Goal: Task Accomplishment & Management: Manage account settings

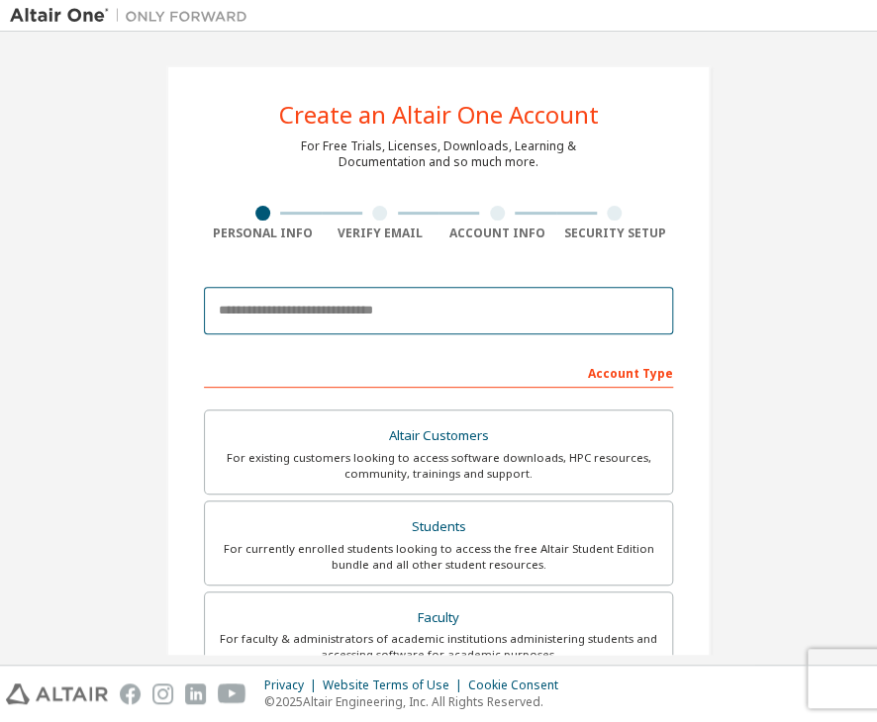
click at [467, 297] on input "email" at bounding box center [438, 311] width 469 height 48
type input "**********"
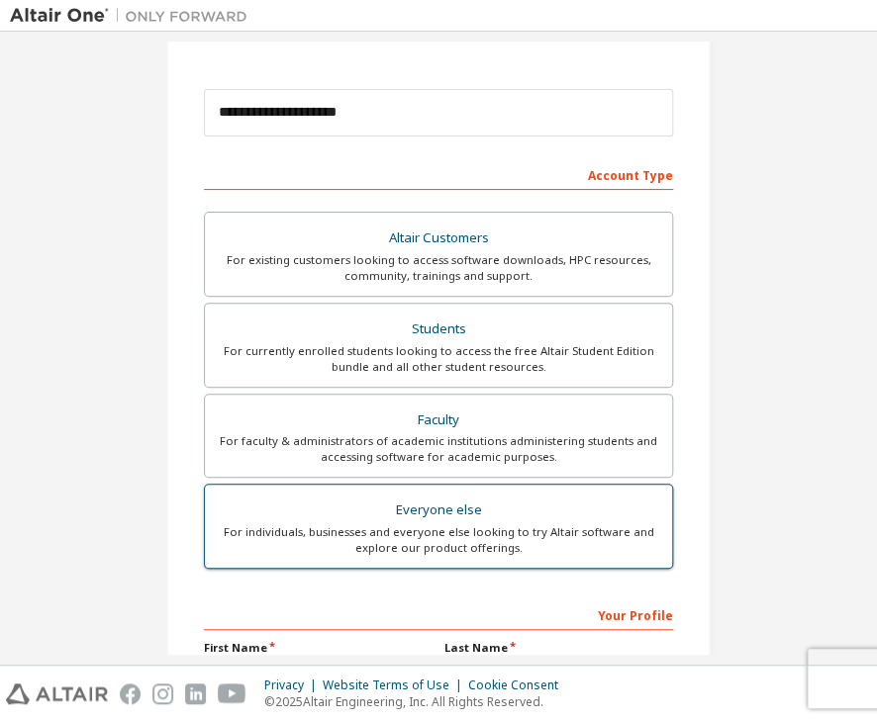
click at [443, 504] on div "Everyone else" at bounding box center [438, 511] width 443 height 28
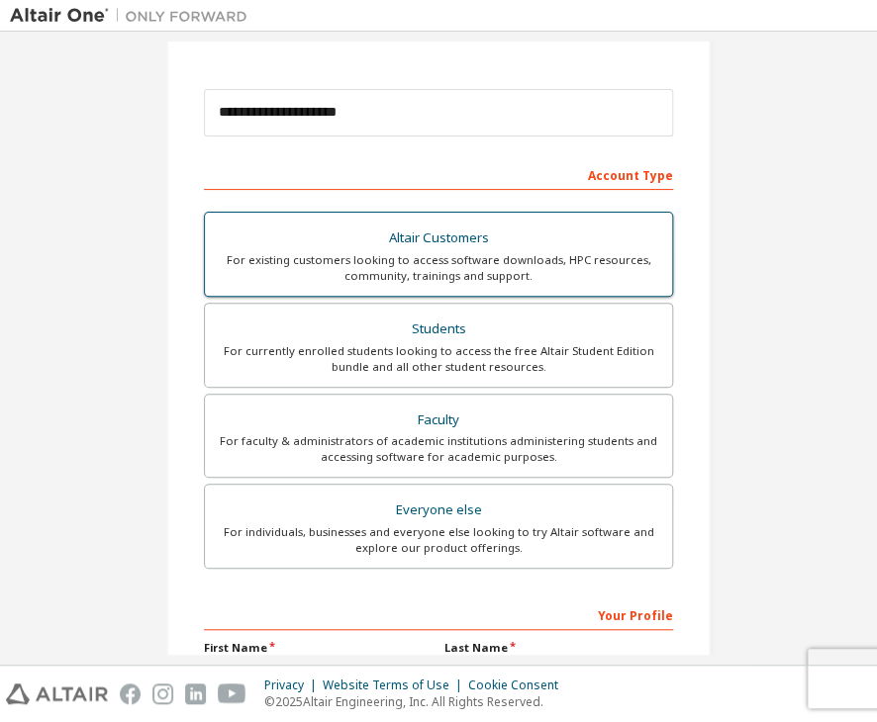
scroll to position [0, 0]
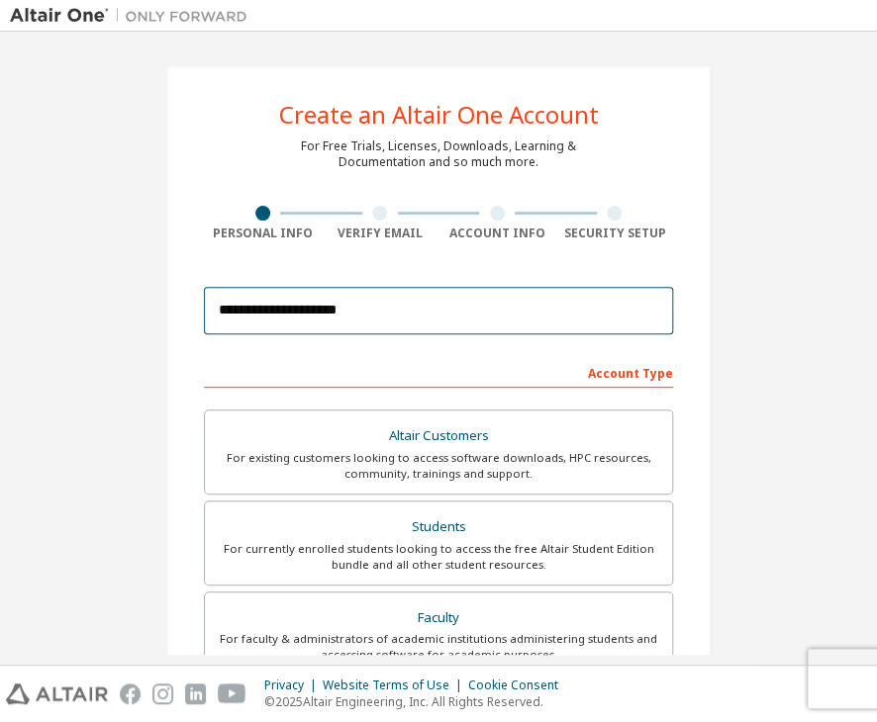
click at [445, 312] on input "**********" at bounding box center [438, 311] width 469 height 48
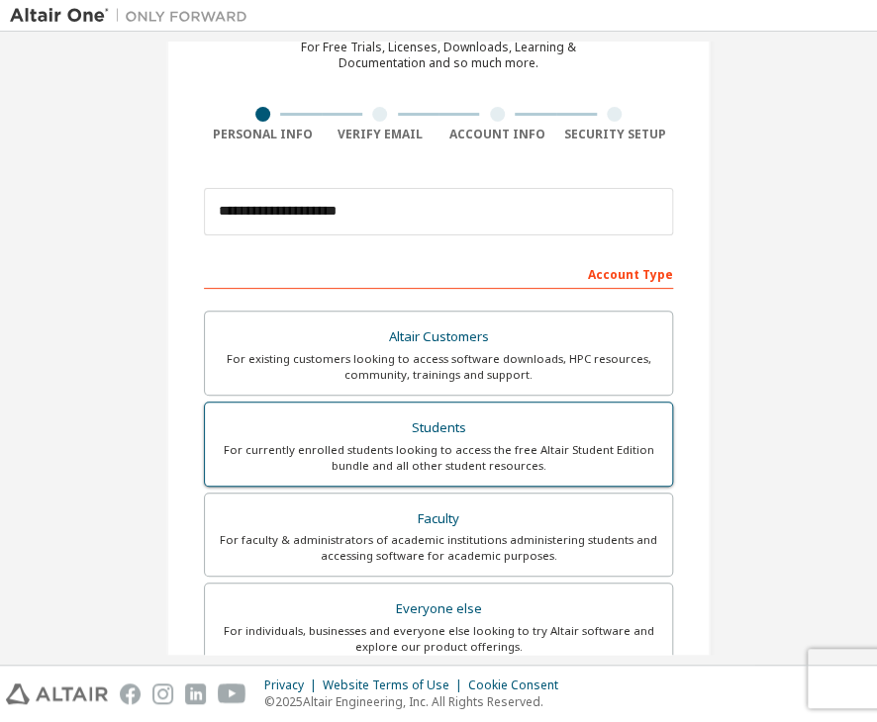
click at [439, 444] on div "For currently enrolled students looking to access the free Altair Student Editi…" at bounding box center [438, 458] width 443 height 32
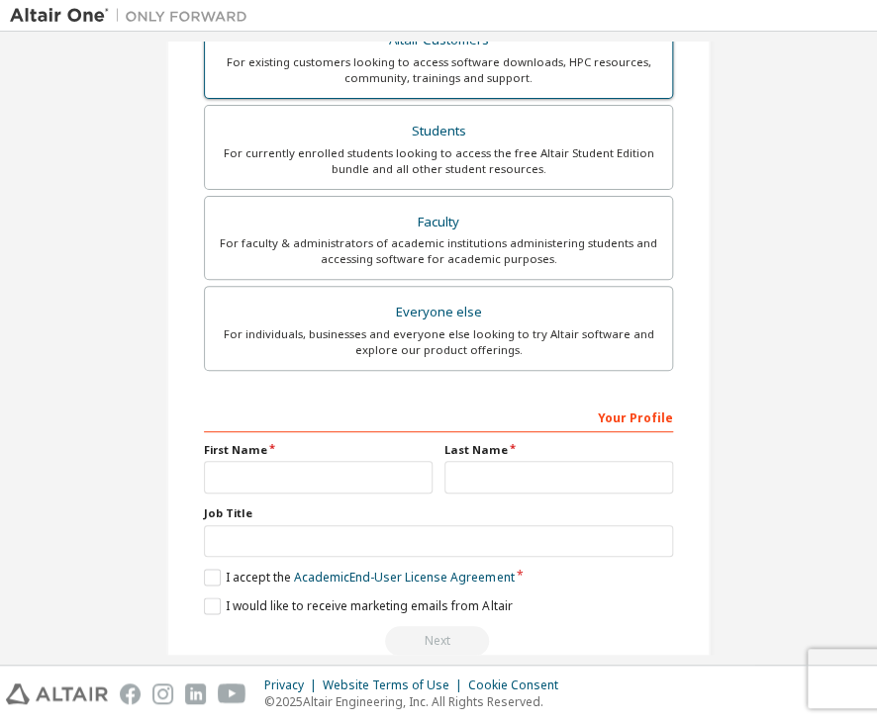
scroll to position [431, 0]
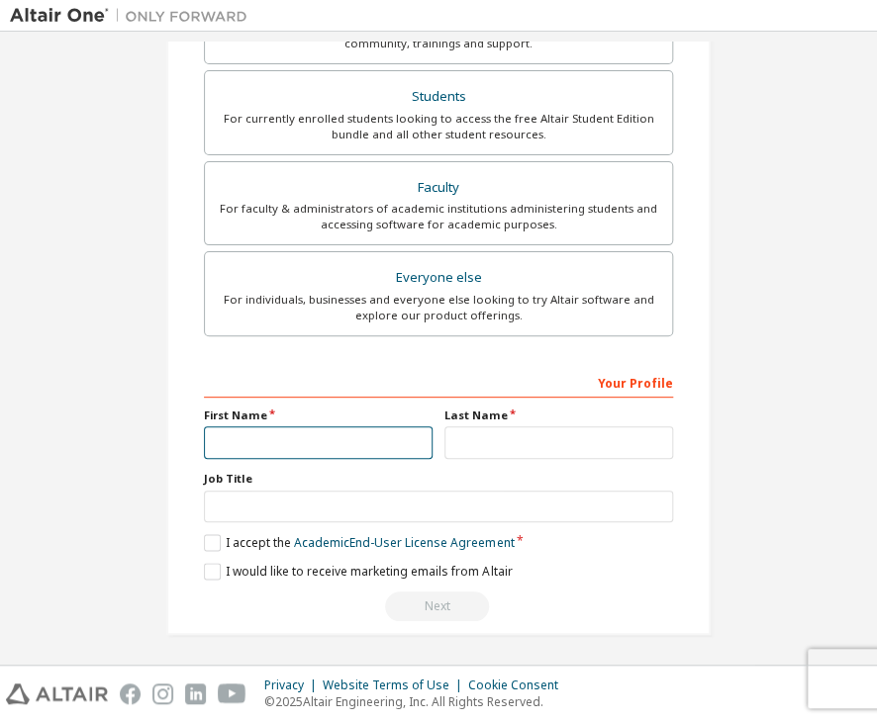
click at [283, 438] on input "text" at bounding box center [318, 443] width 229 height 33
type input "****"
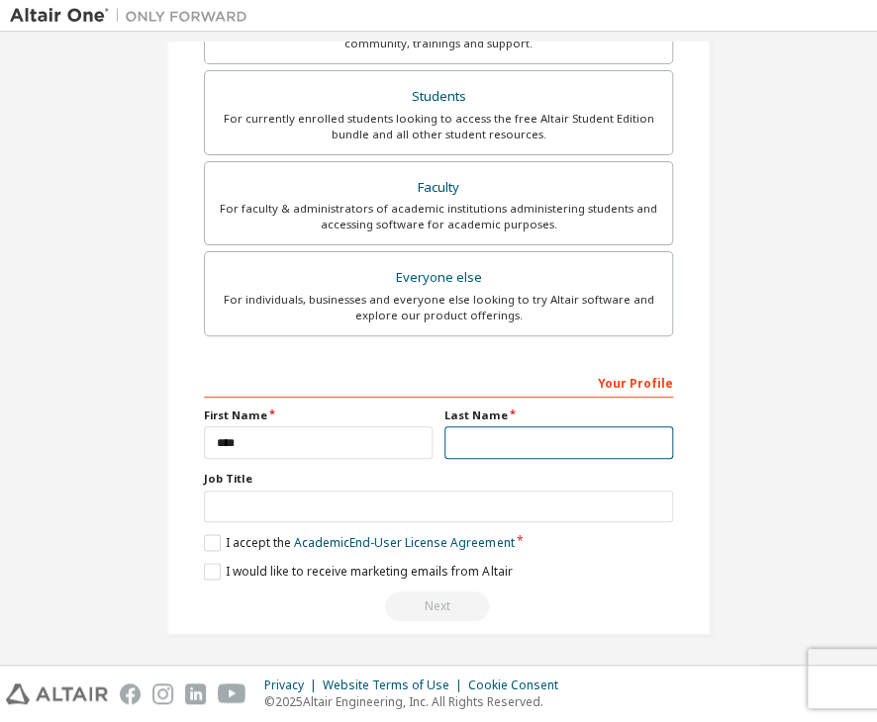
drag, startPoint x: 608, startPoint y: 436, endPoint x: 585, endPoint y: 455, distance: 29.5
click at [608, 436] on input "text" at bounding box center [558, 443] width 229 height 33
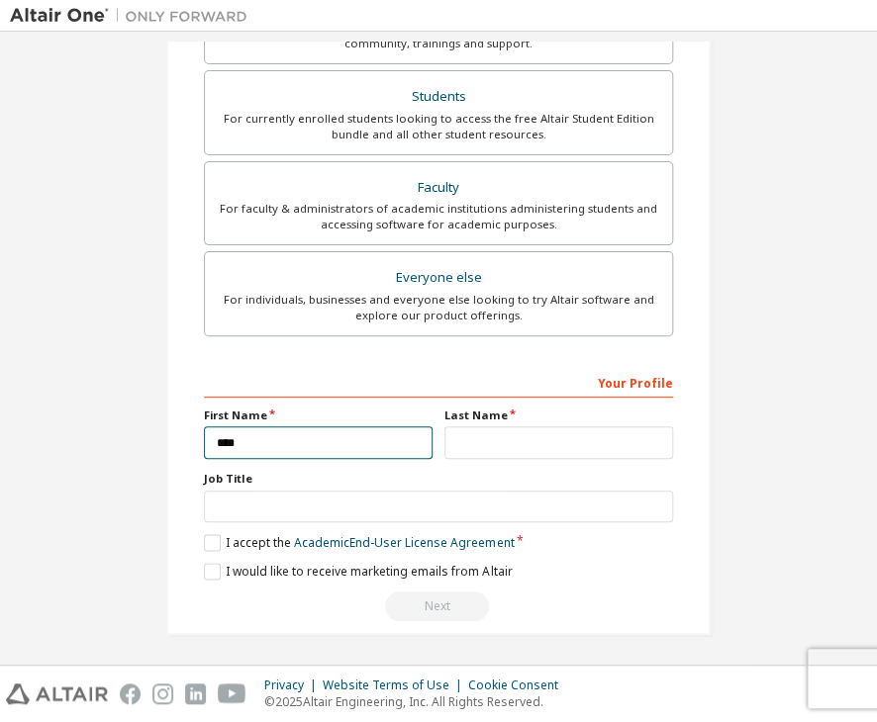
click at [275, 434] on input "****" at bounding box center [318, 443] width 229 height 33
drag, startPoint x: 283, startPoint y: 452, endPoint x: -1, endPoint y: 396, distance: 289.6
click at [0, 396] on html "**********" at bounding box center [438, 361] width 877 height 722
type input "*********"
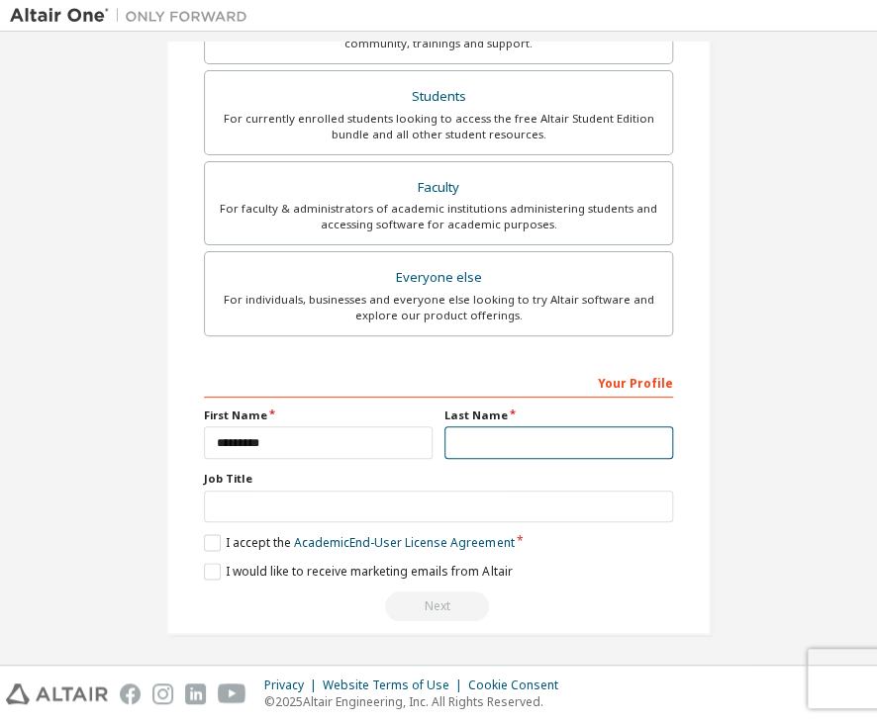
click at [547, 444] on input "text" at bounding box center [558, 443] width 229 height 33
type input "*"
drag, startPoint x: 502, startPoint y: 417, endPoint x: 521, endPoint y: 448, distance: 36.8
click at [503, 417] on label "Last Name" at bounding box center [558, 416] width 229 height 16
click at [521, 448] on input "*" at bounding box center [558, 443] width 229 height 33
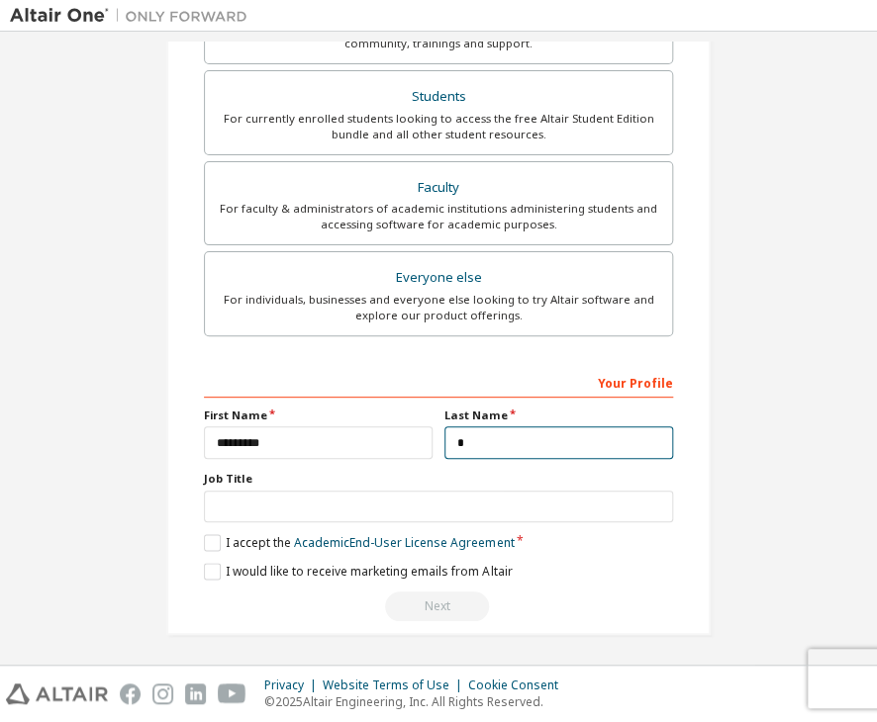
drag, startPoint x: 521, startPoint y: 448, endPoint x: 354, endPoint y: 467, distance: 167.3
click at [356, 460] on div "Your Profile First Name ********* Last Name * Job Title Please provide State/Pr…" at bounding box center [438, 494] width 469 height 256
type input "*"
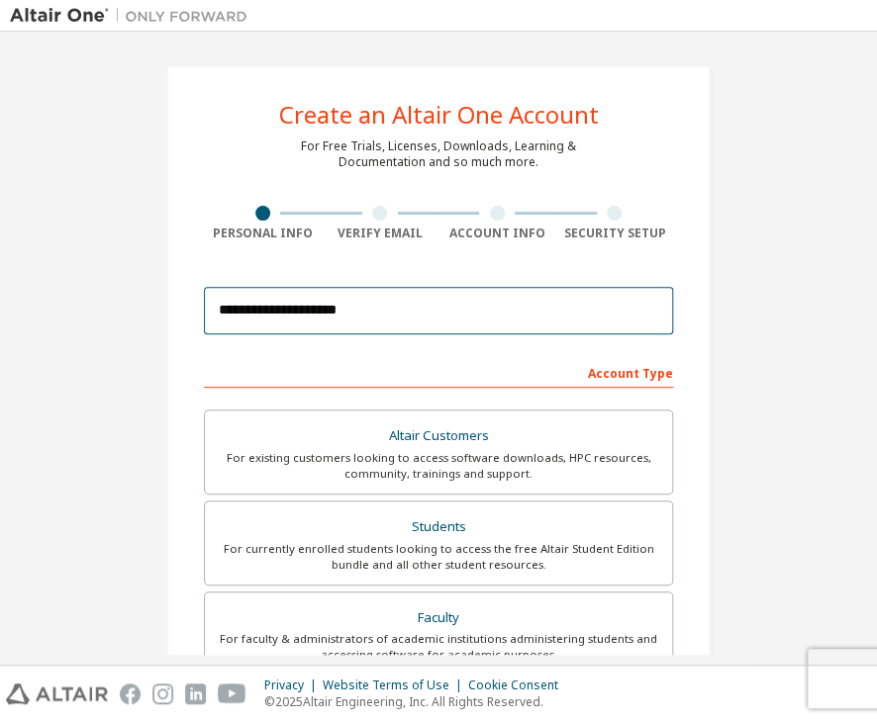
drag, startPoint x: 501, startPoint y: 298, endPoint x: -1, endPoint y: 228, distance: 506.7
click at [0, 228] on html "**********" at bounding box center [438, 361] width 877 height 722
type input "**********"
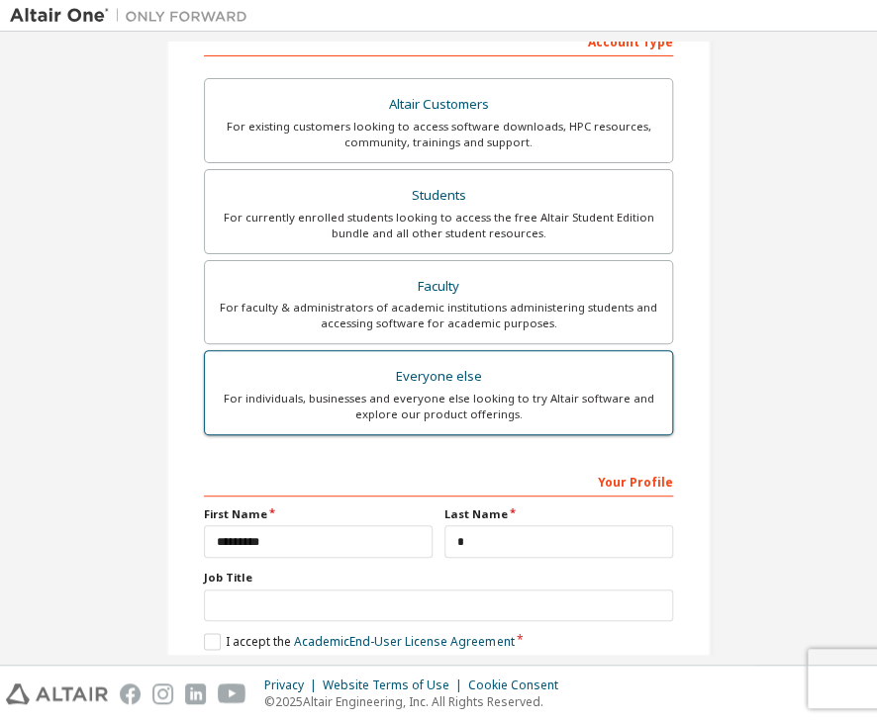
scroll to position [431, 0]
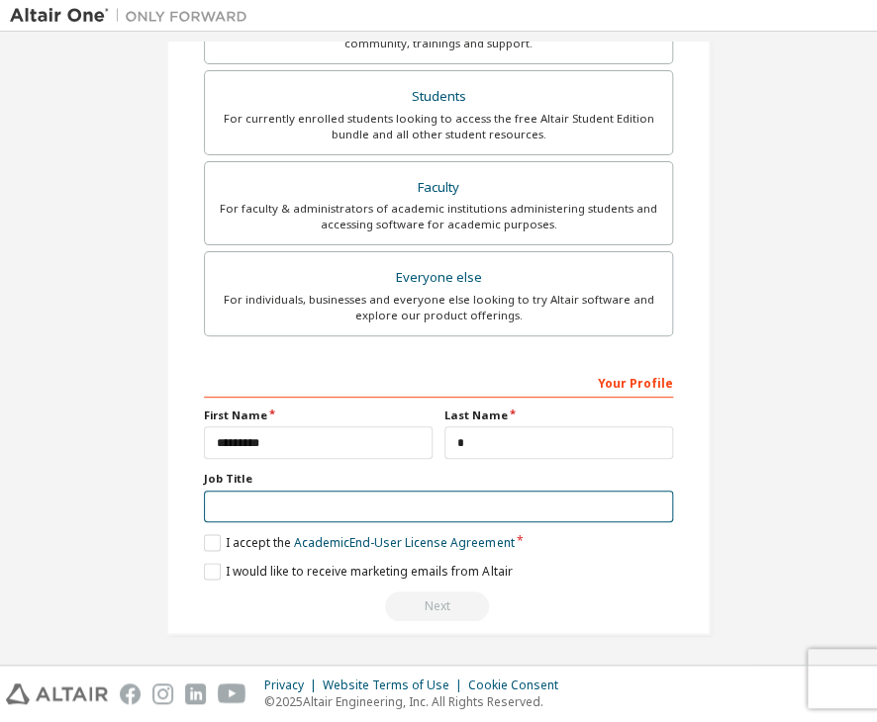
click at [260, 507] on input "text" at bounding box center [438, 507] width 469 height 33
click at [419, 505] on input "text" at bounding box center [438, 507] width 469 height 33
type input "*"
type input "*******"
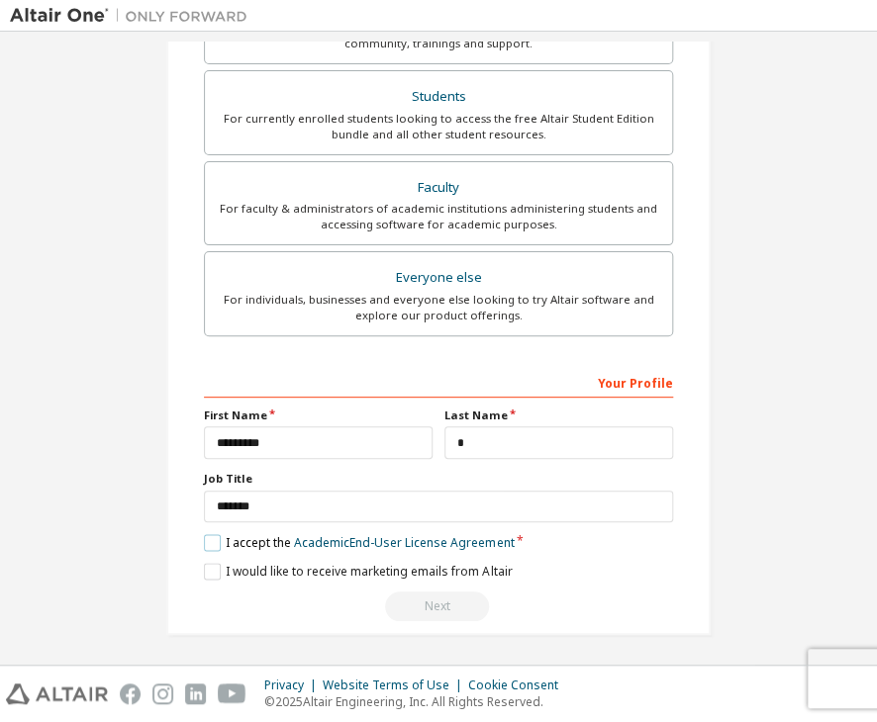
click at [211, 545] on label "I accept the Academic End-User License Agreement" at bounding box center [359, 542] width 310 height 17
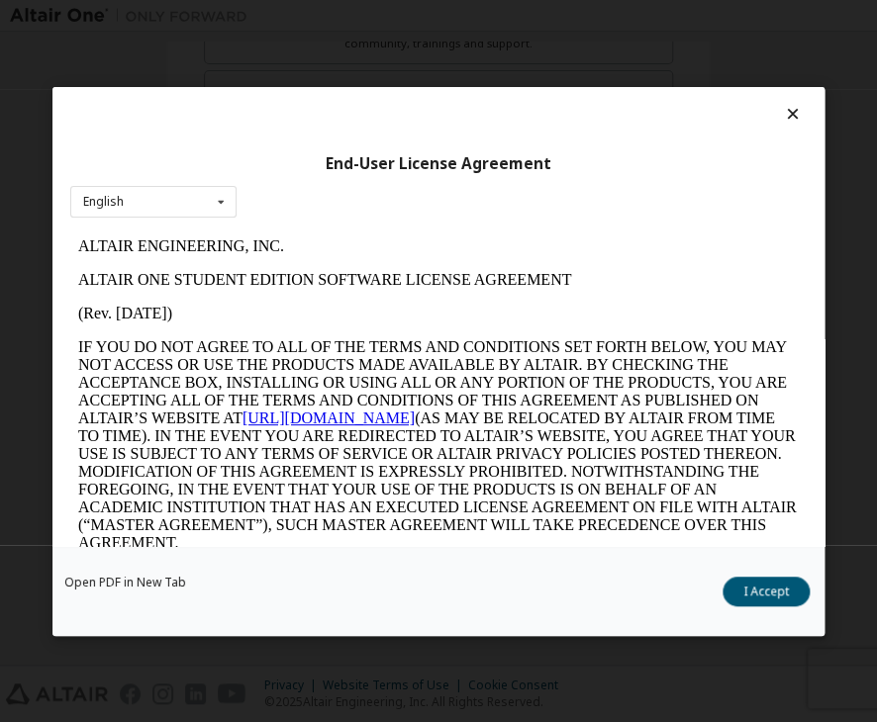
scroll to position [297, 0]
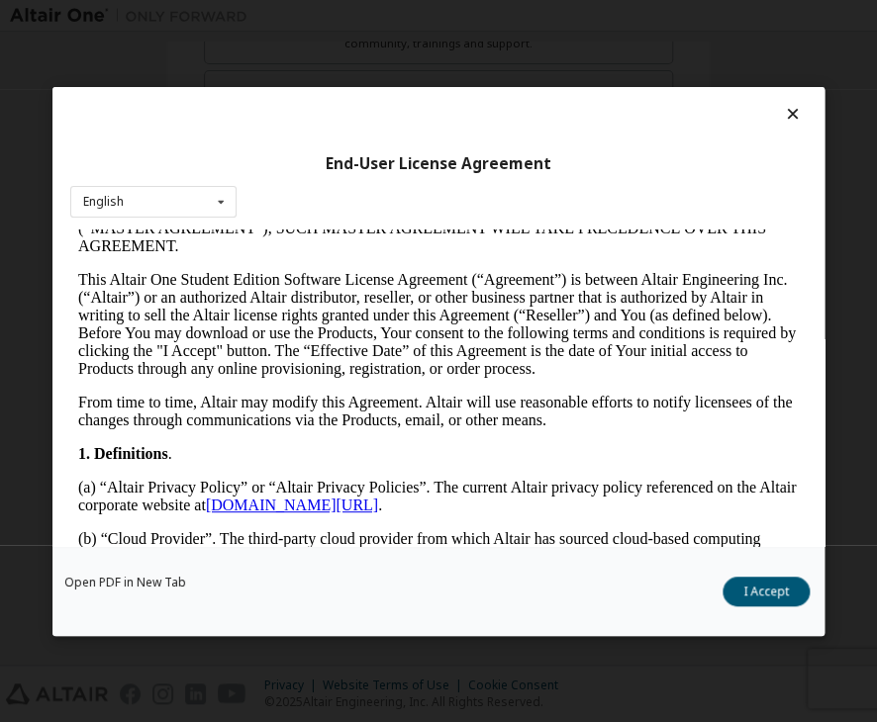
drag, startPoint x: 756, startPoint y: 593, endPoint x: 721, endPoint y: 583, distance: 36.0
click at [756, 593] on button "I Accept" at bounding box center [765, 592] width 87 height 30
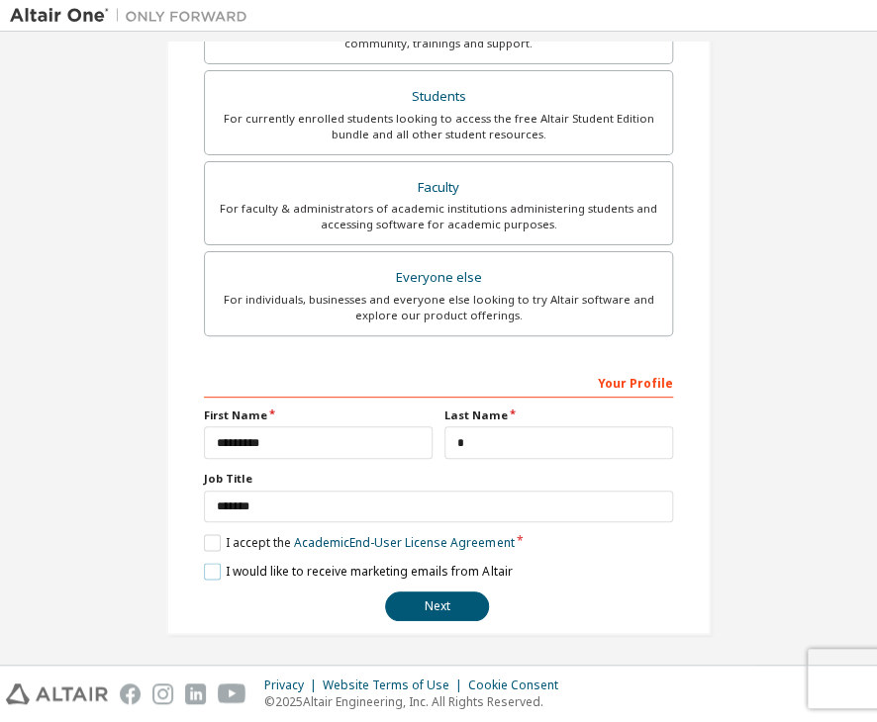
click at [210, 567] on label "I would like to receive marketing emails from Altair" at bounding box center [358, 571] width 308 height 17
click at [425, 612] on button "Next" at bounding box center [437, 607] width 104 height 30
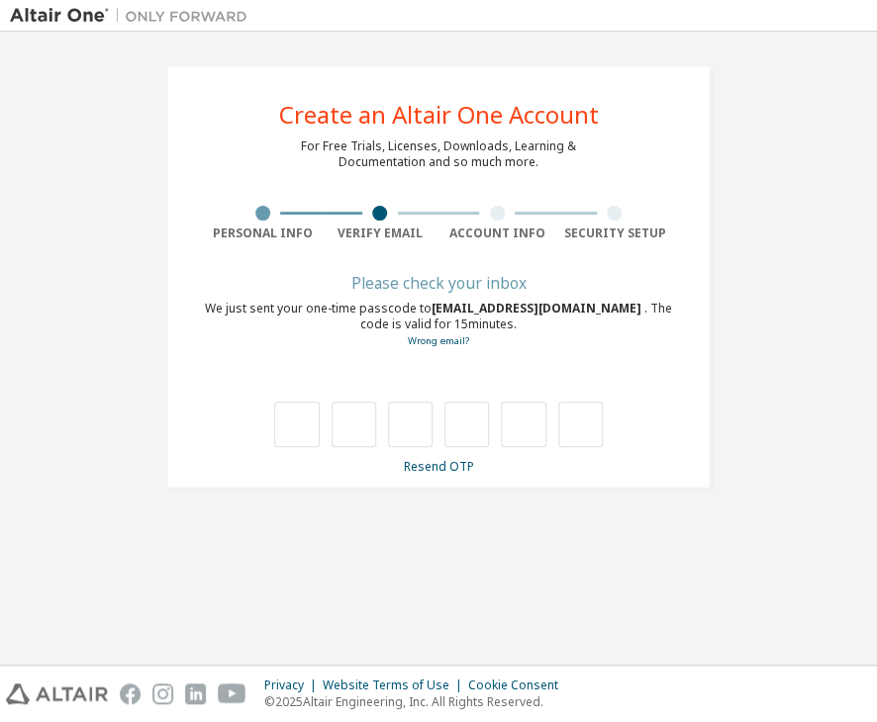
scroll to position [0, 0]
click at [291, 425] on input "text" at bounding box center [296, 425] width 45 height 46
type input "*"
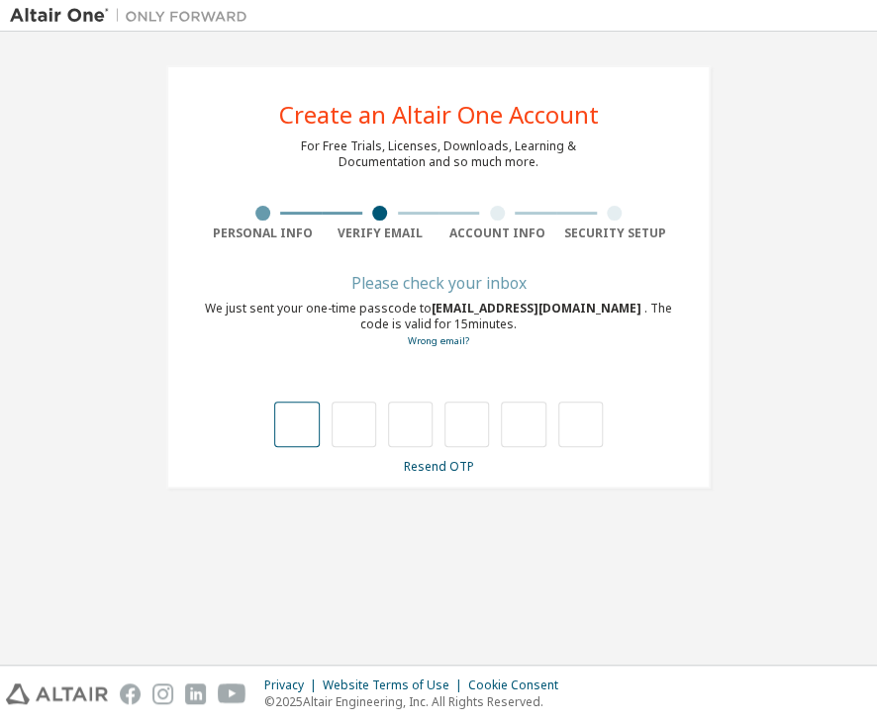
type input "*"
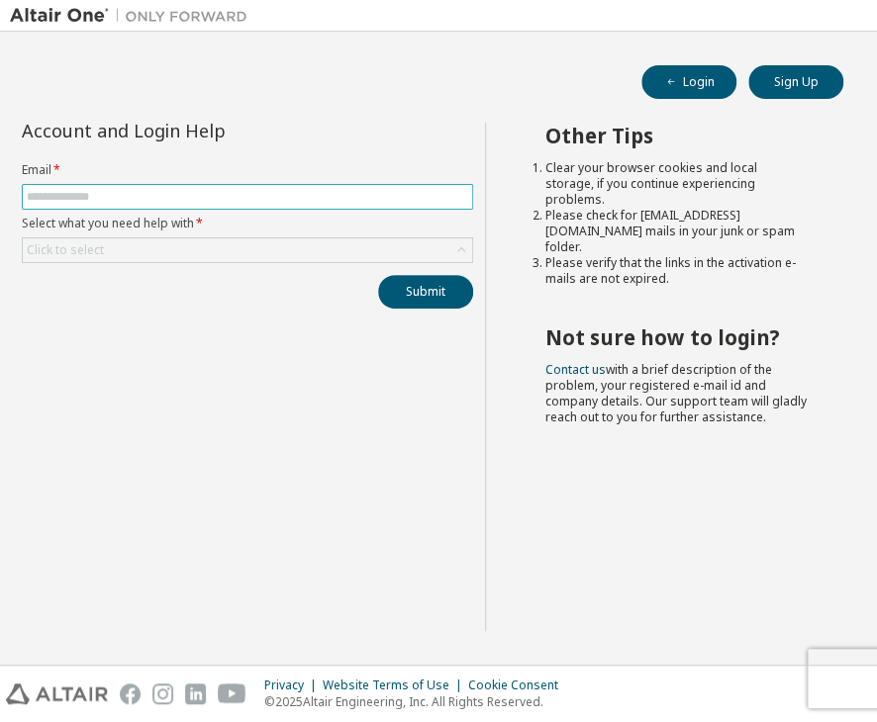
click at [234, 184] on span at bounding box center [247, 197] width 451 height 26
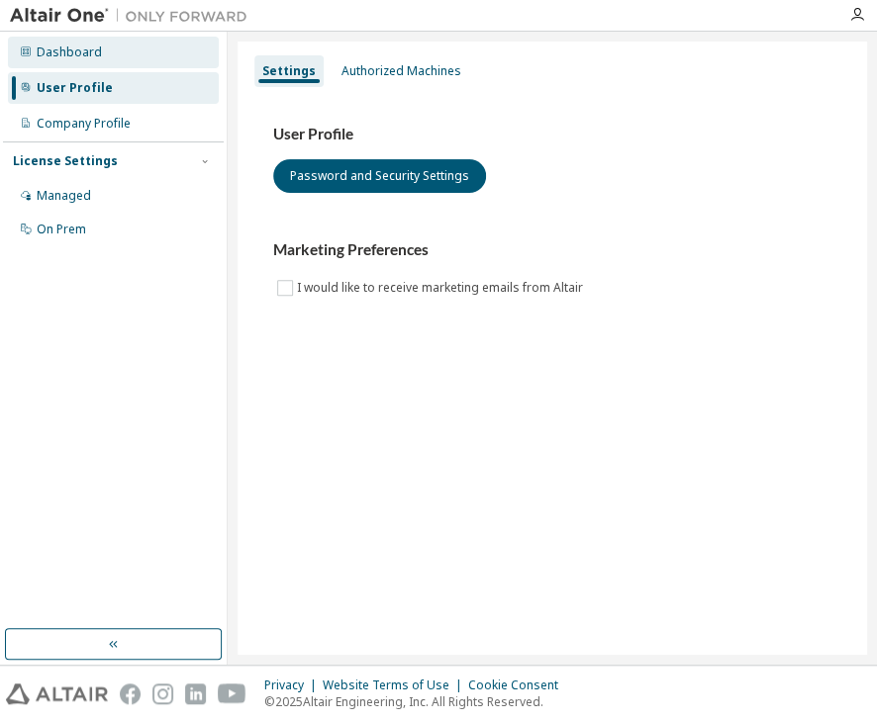
click at [105, 50] on div "Dashboard" at bounding box center [113, 53] width 211 height 32
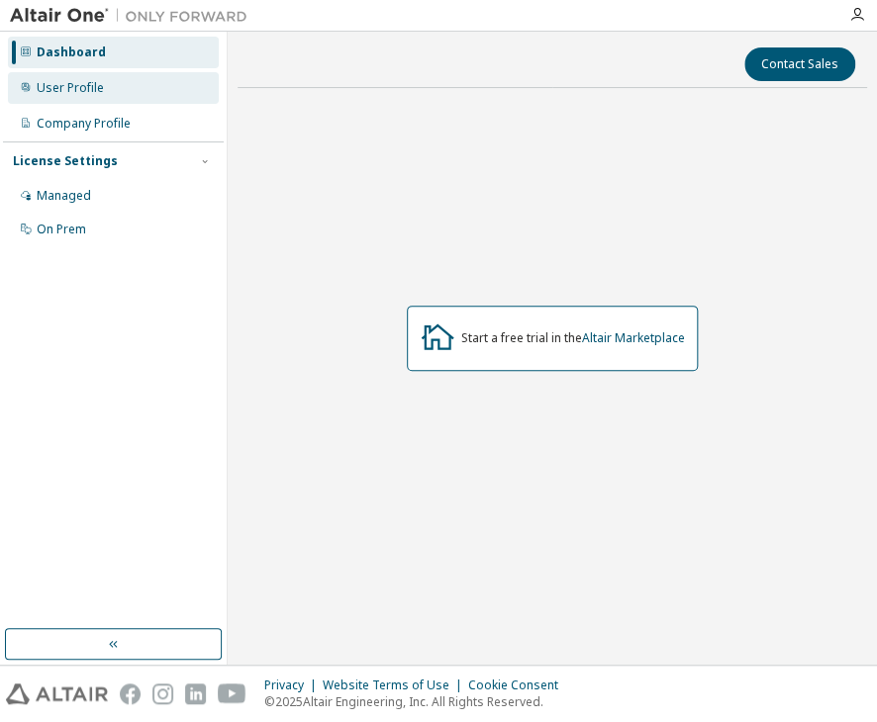
click at [45, 76] on div "User Profile" at bounding box center [113, 88] width 211 height 32
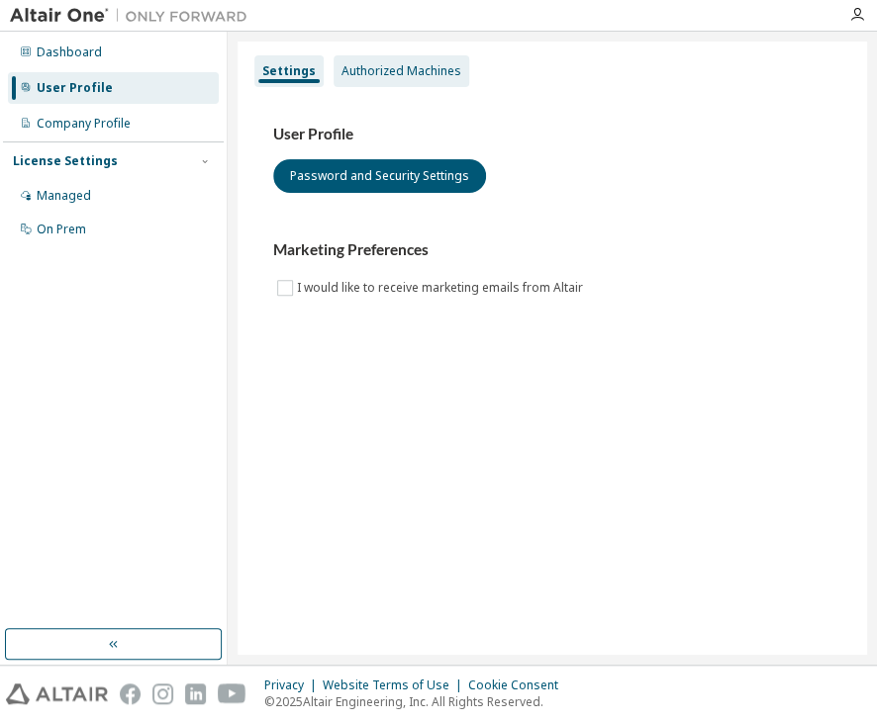
click at [386, 72] on div "Authorized Machines" at bounding box center [401, 71] width 120 height 16
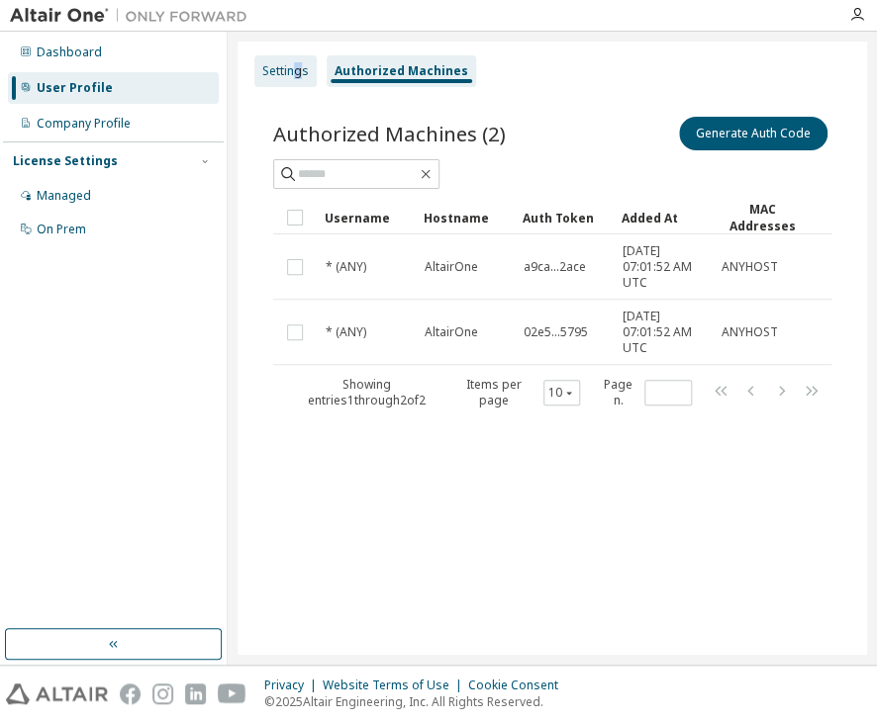
click at [293, 68] on div "Settings" at bounding box center [285, 71] width 47 height 16
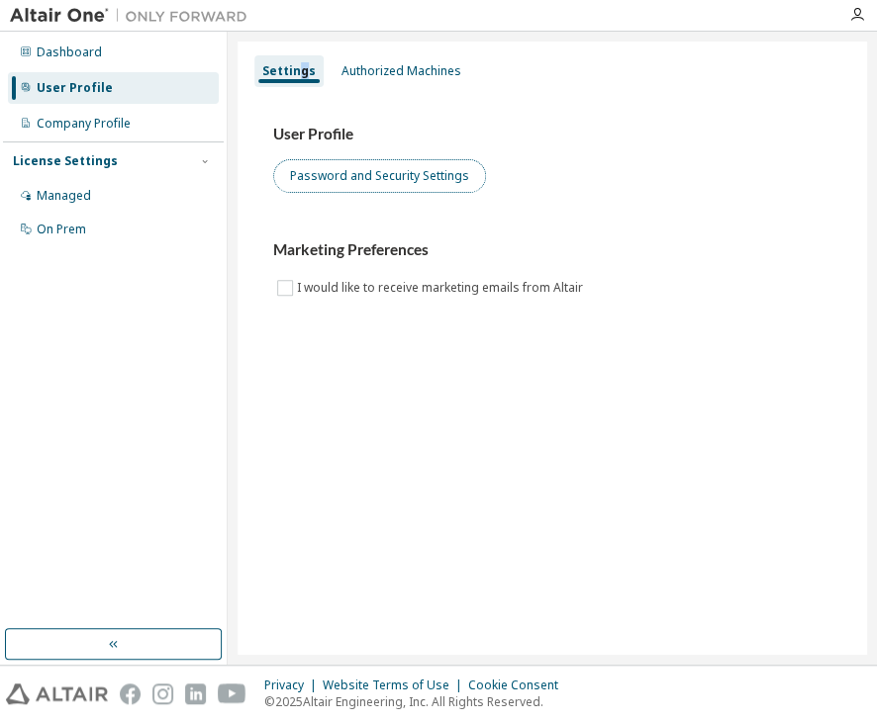
click at [344, 191] on button "Password and Security Settings" at bounding box center [379, 176] width 213 height 34
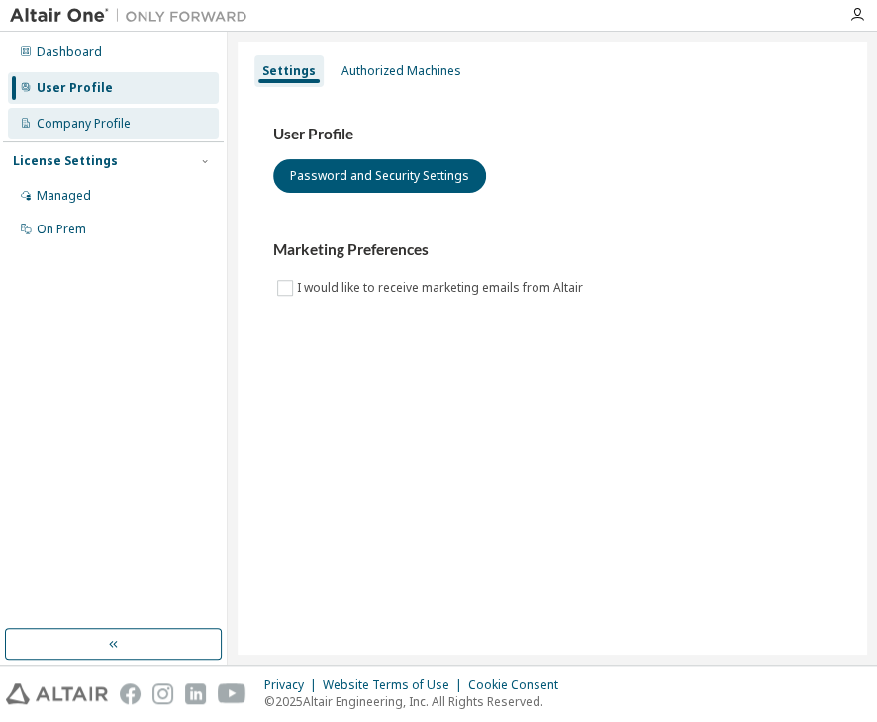
click at [88, 122] on div "Company Profile" at bounding box center [84, 124] width 94 height 16
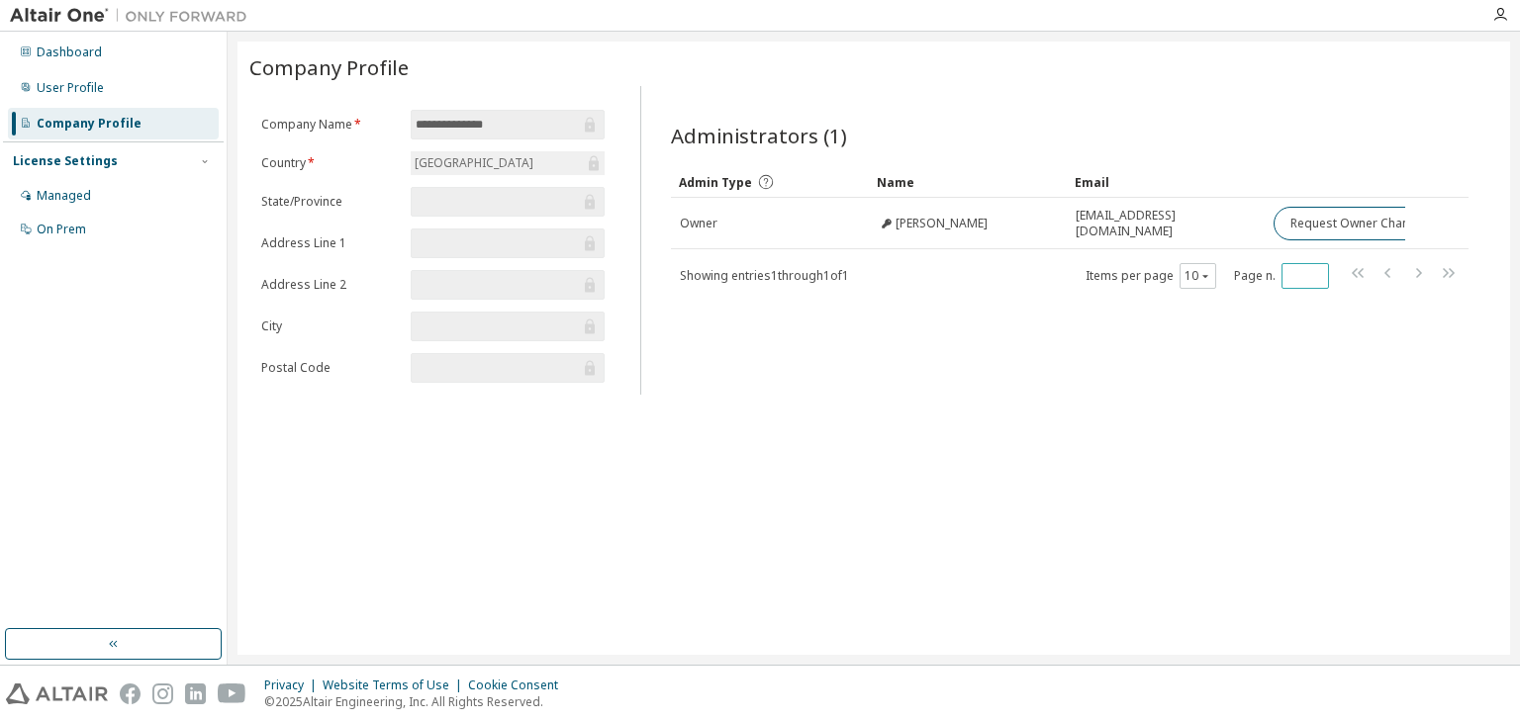
click at [876, 274] on input "*" at bounding box center [1306, 276] width 38 height 16
click at [876, 264] on span "*" at bounding box center [1306, 276] width 48 height 26
click at [876, 266] on span "*" at bounding box center [1306, 276] width 48 height 26
click at [876, 268] on input "*" at bounding box center [1306, 276] width 38 height 16
type input "*"
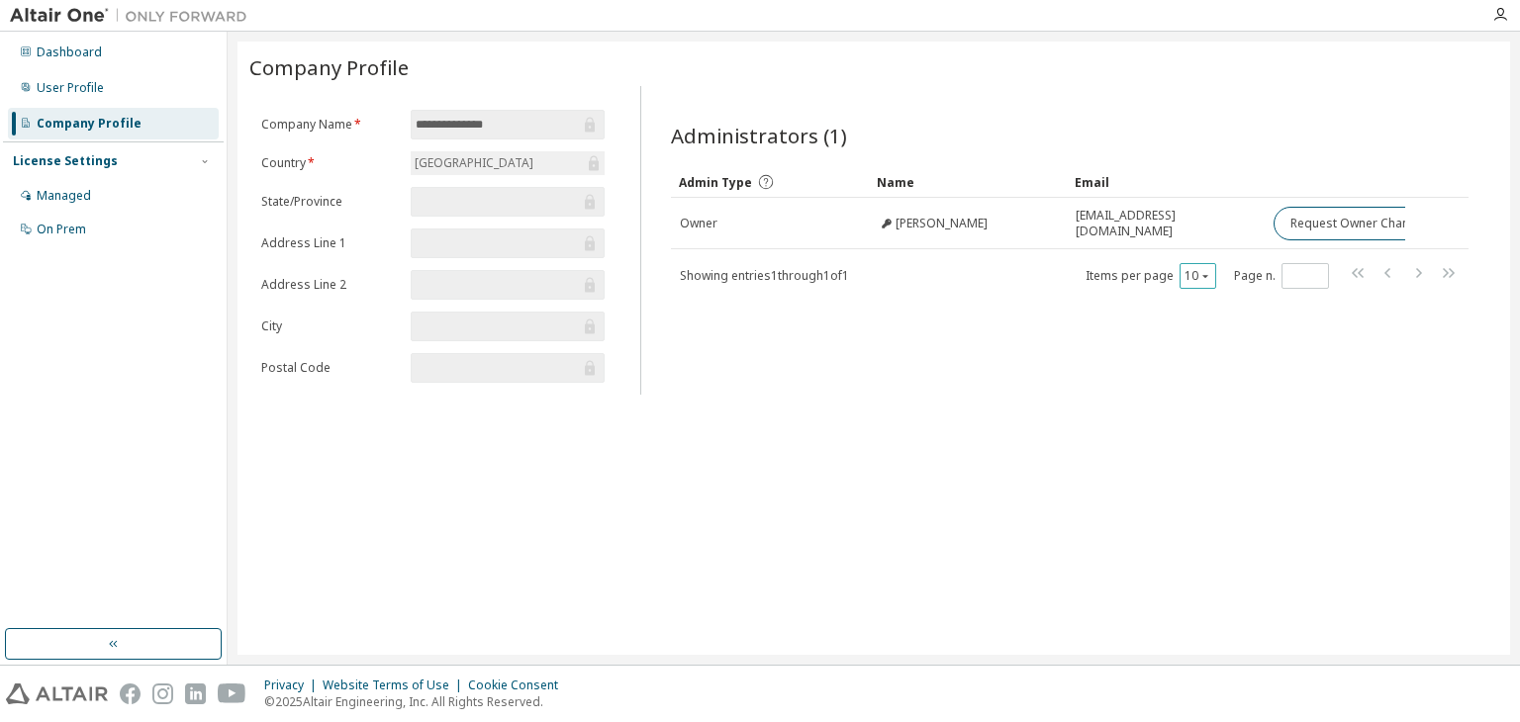
click at [876, 272] on icon "button" at bounding box center [1205, 276] width 12 height 12
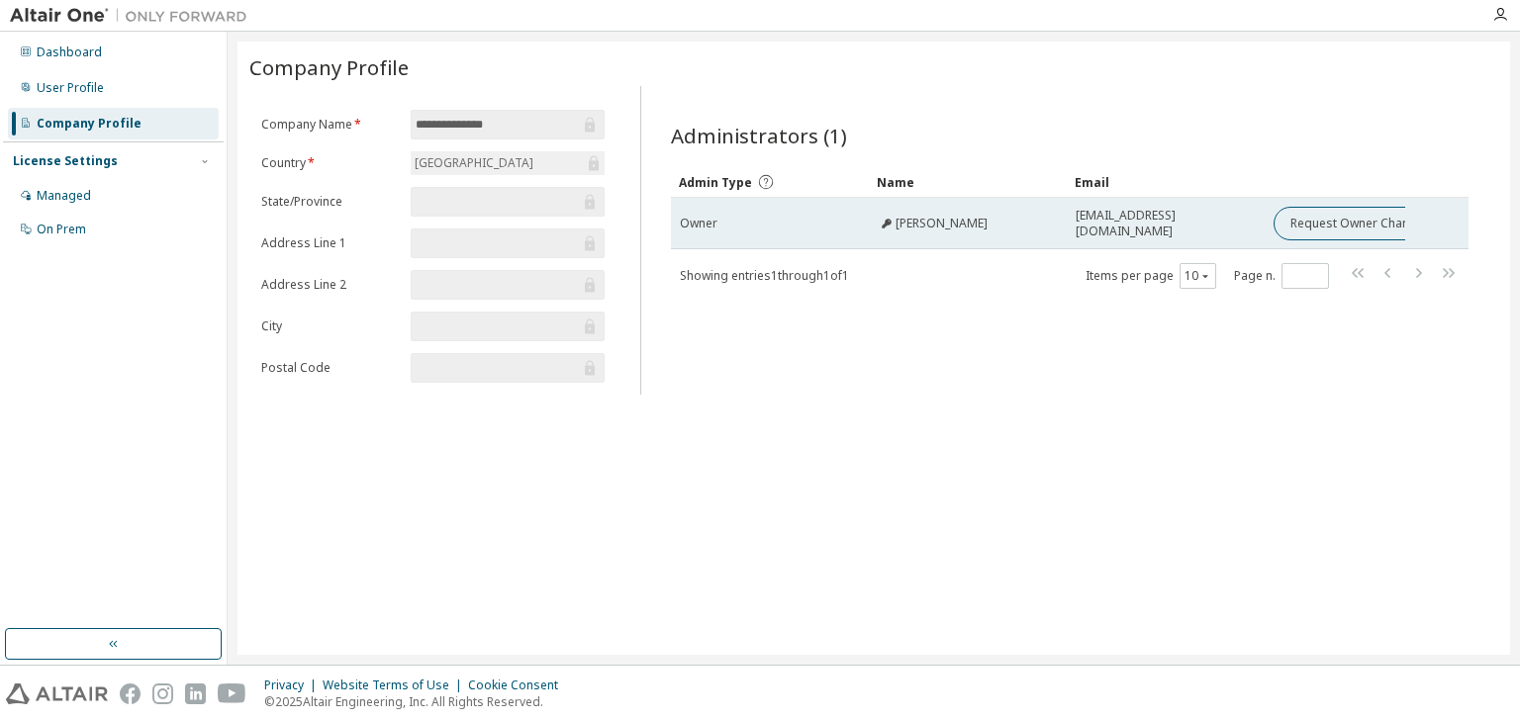
click at [717, 225] on span "Owner" at bounding box center [699, 224] width 38 height 16
click at [810, 231] on td "Owner" at bounding box center [770, 223] width 198 height 51
